Goal: Task Accomplishment & Management: Manage account settings

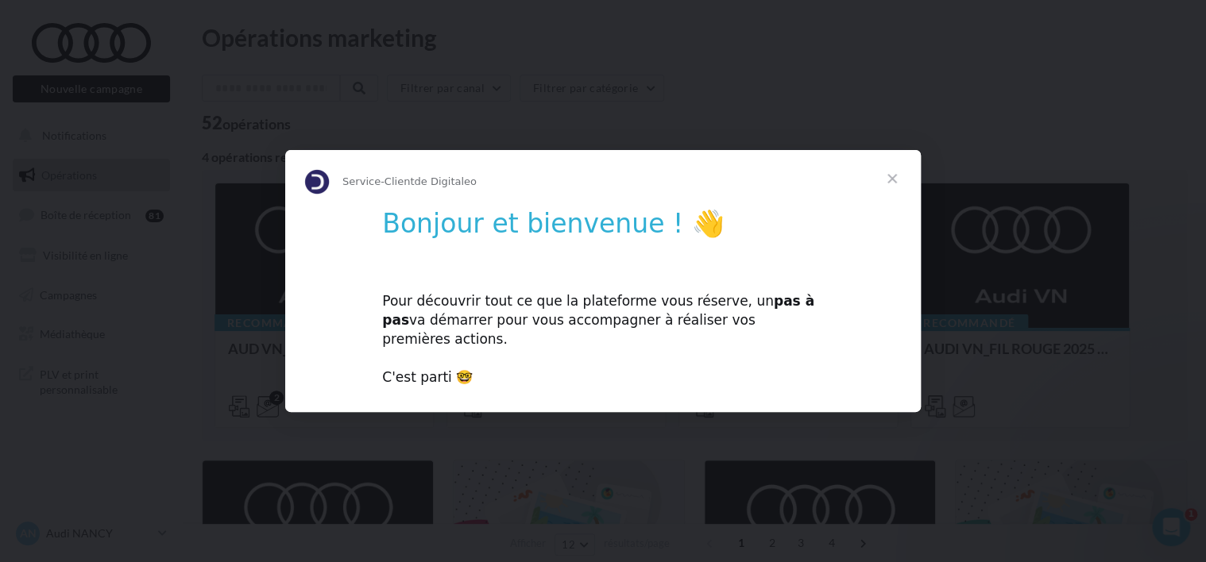
click at [900, 184] on span "Fermer" at bounding box center [891, 178] width 57 height 57
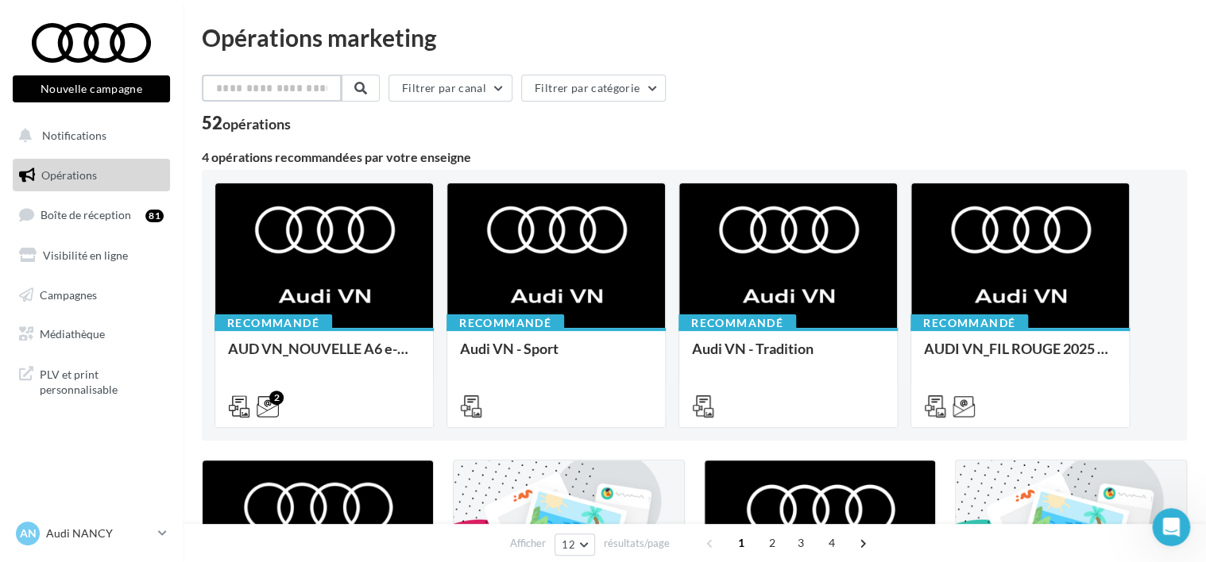
click at [226, 93] on input "text" at bounding box center [272, 88] width 140 height 27
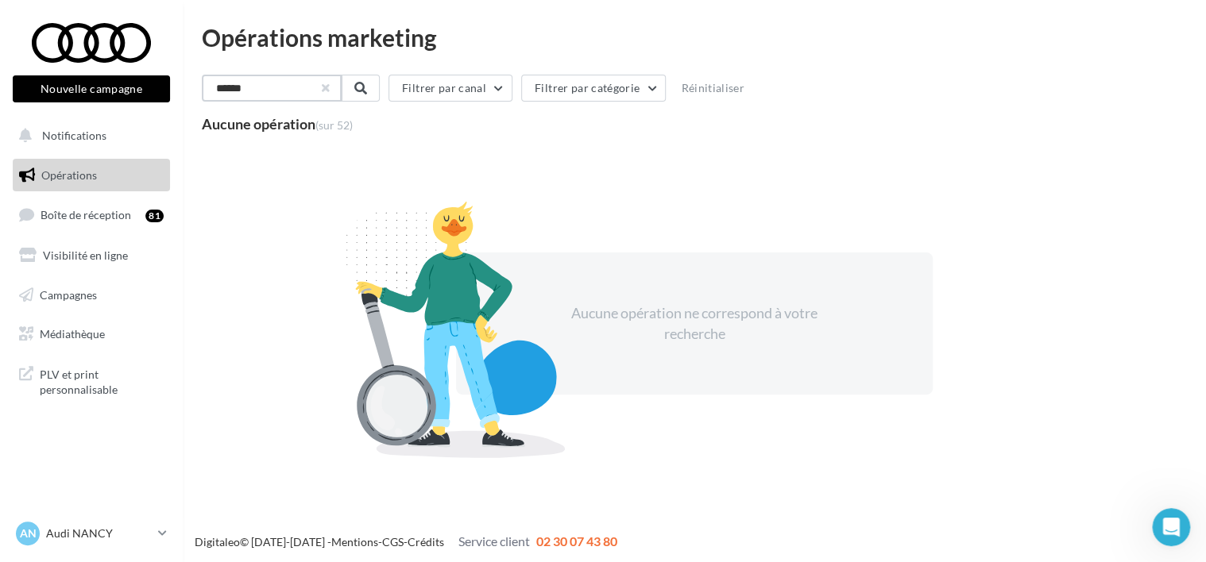
type input "******"
click at [327, 90] on button "button" at bounding box center [324, 88] width 6 height 6
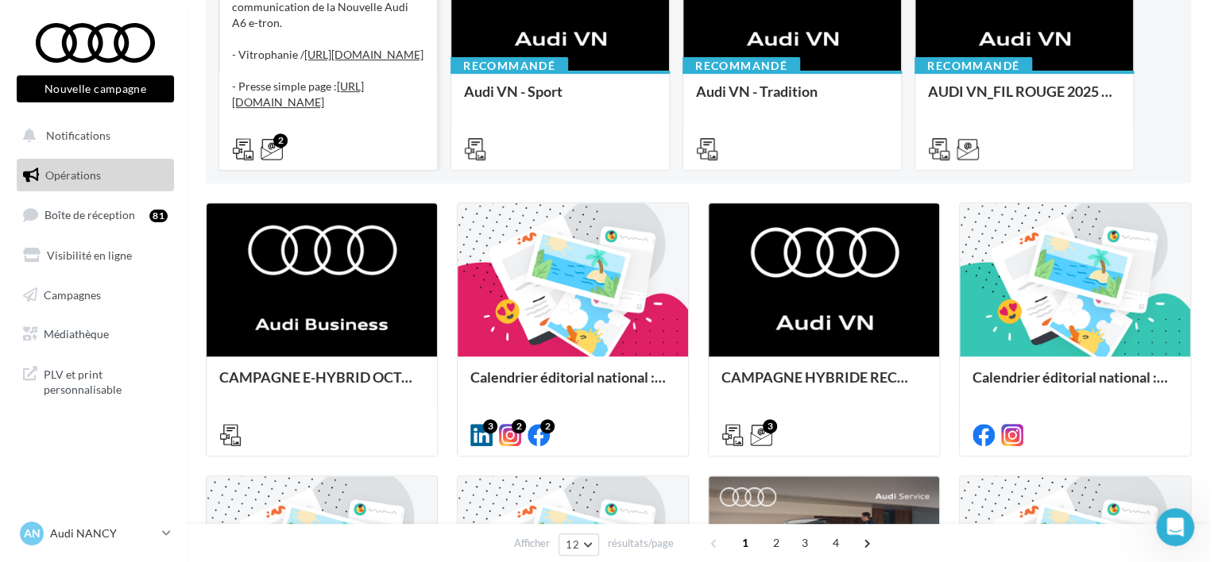
scroll to position [257, 0]
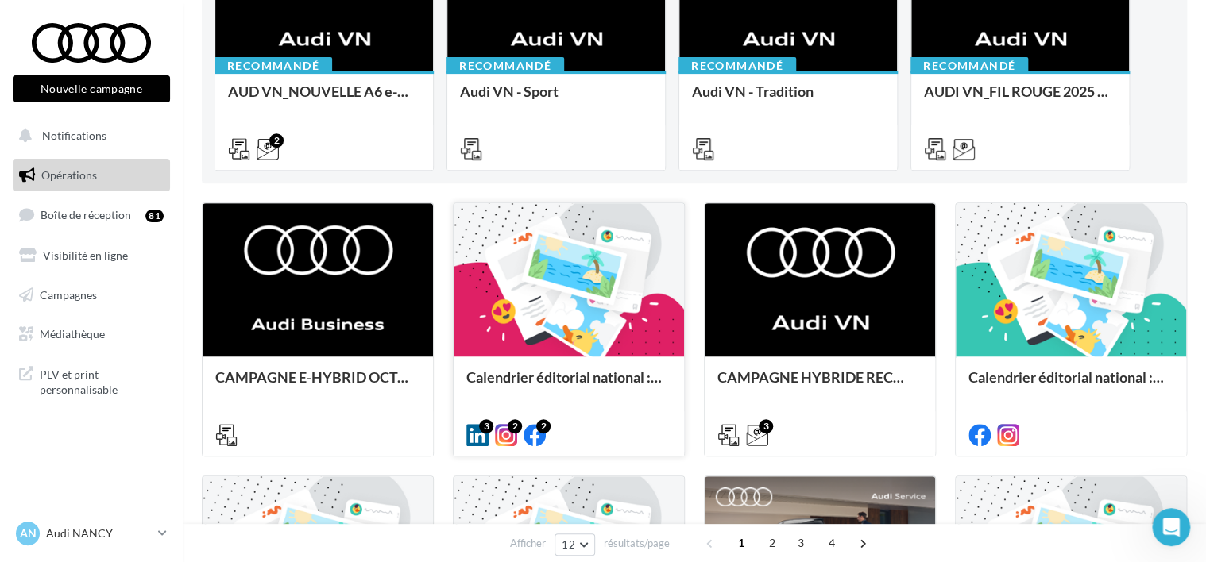
click at [519, 323] on div at bounding box center [569, 280] width 230 height 155
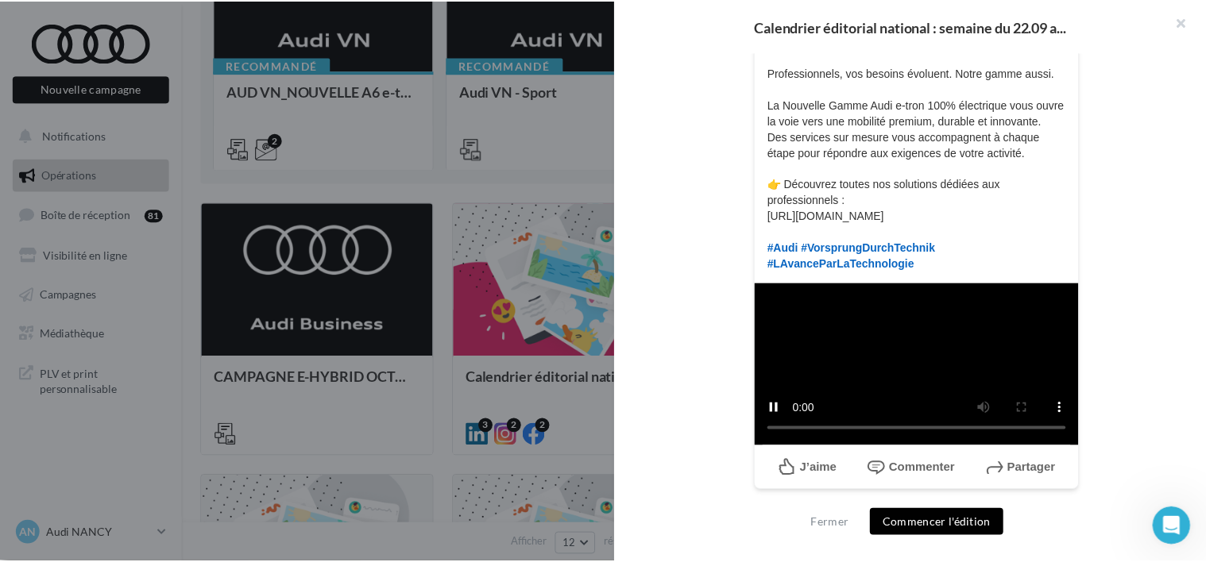
scroll to position [547, 0]
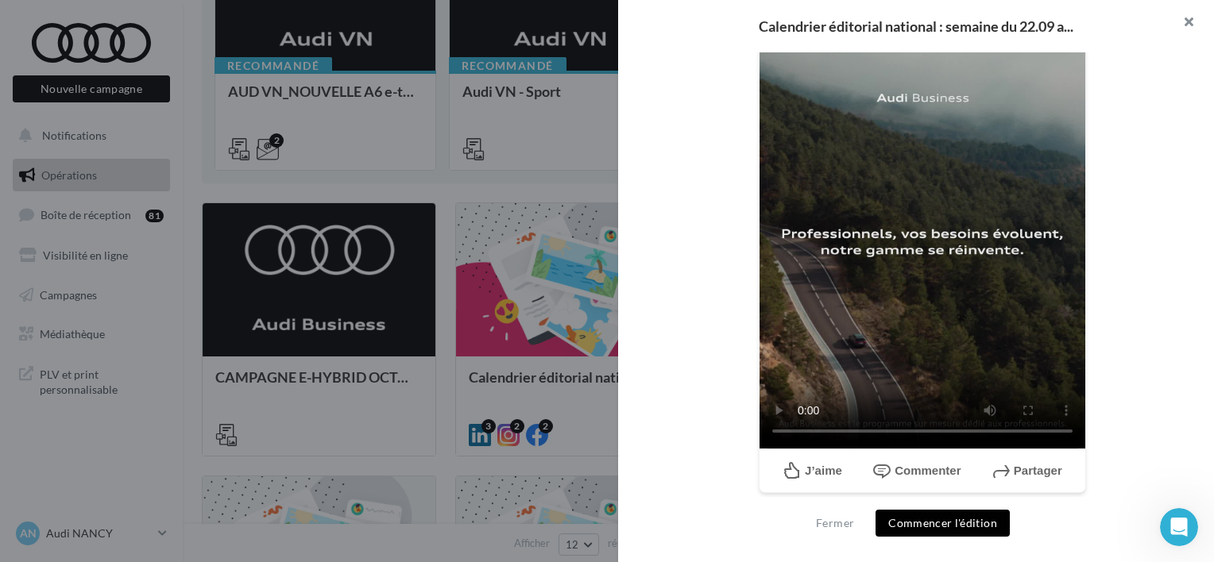
click at [1191, 18] on button "button" at bounding box center [1182, 24] width 64 height 48
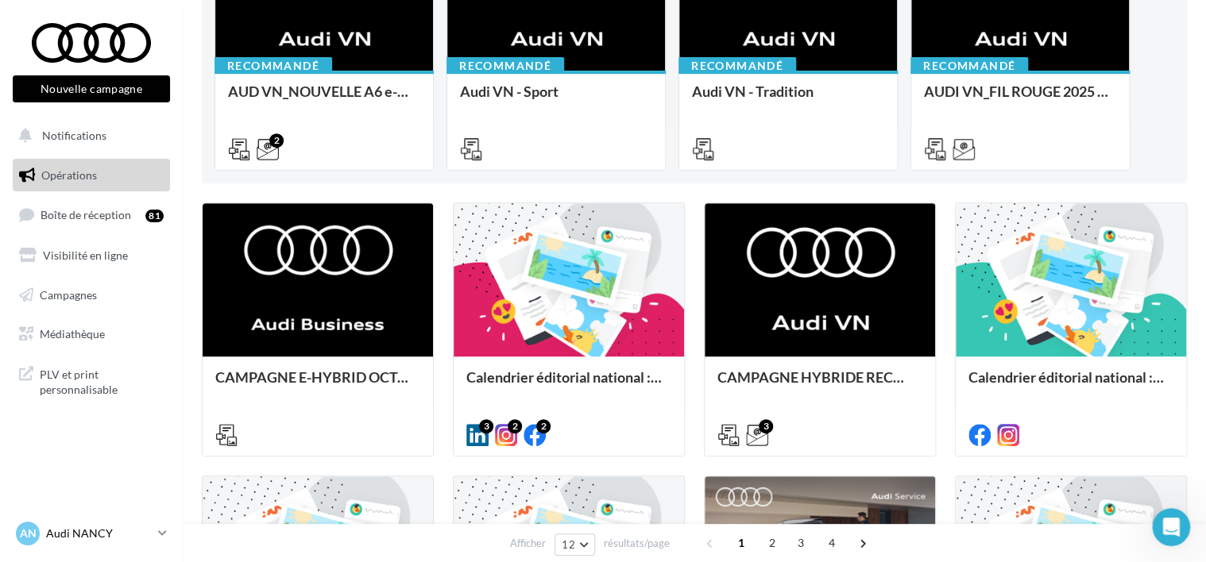
click at [96, 530] on p "Audi NANCY" at bounding box center [99, 534] width 106 height 16
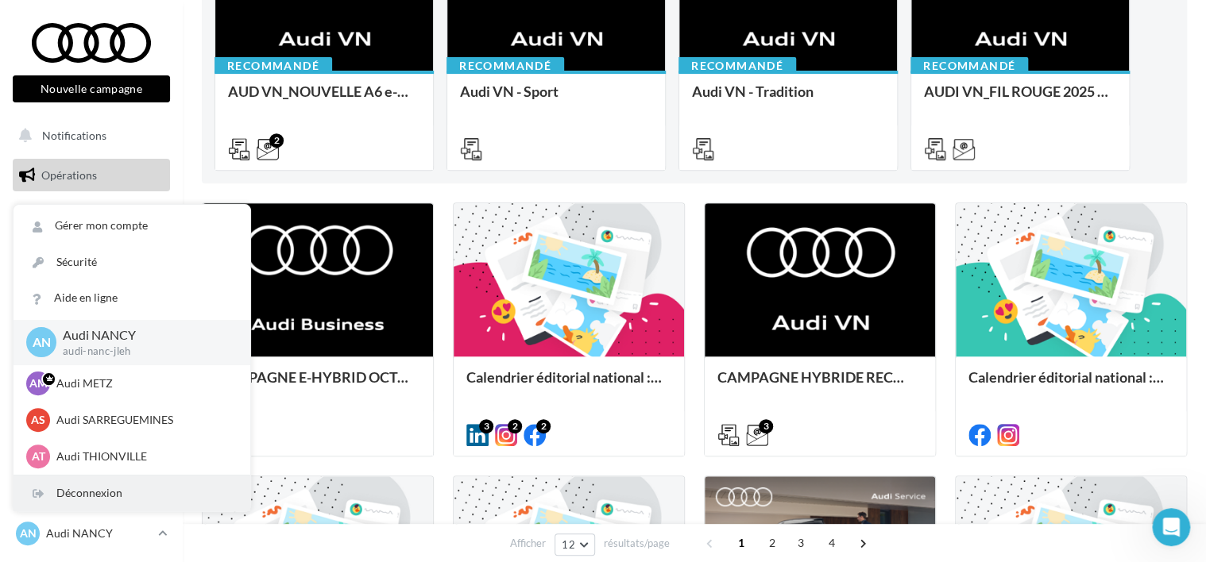
click at [110, 481] on div "Déconnexion" at bounding box center [132, 494] width 237 height 36
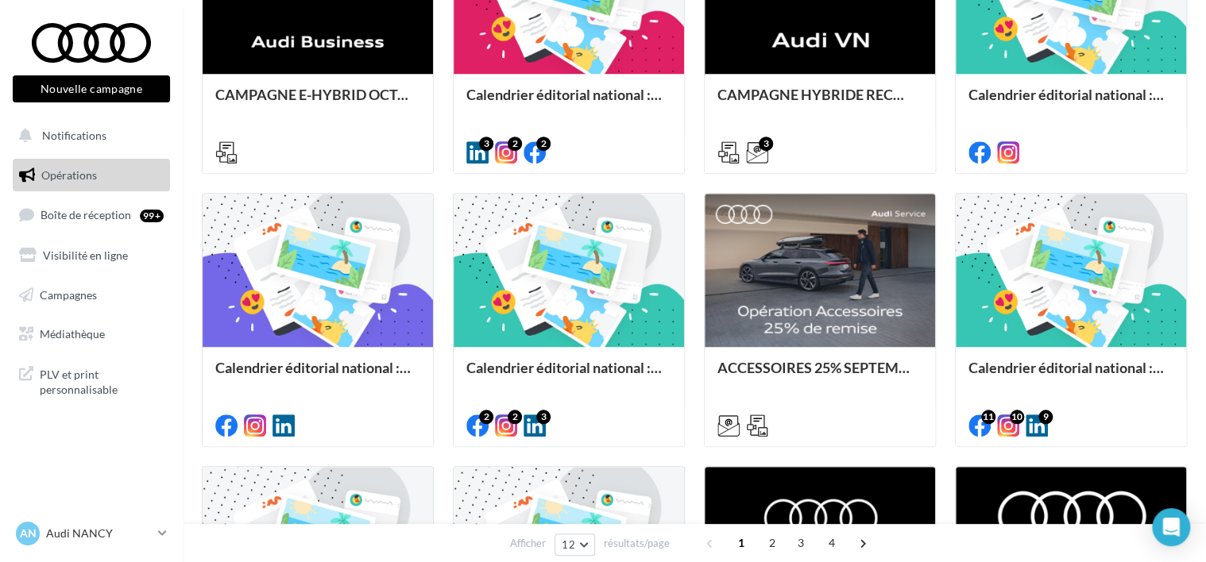
scroll to position [540, 0]
click at [73, 297] on span "Campagnes" at bounding box center [68, 295] width 57 height 14
